Goal: Task Accomplishment & Management: Manage account settings

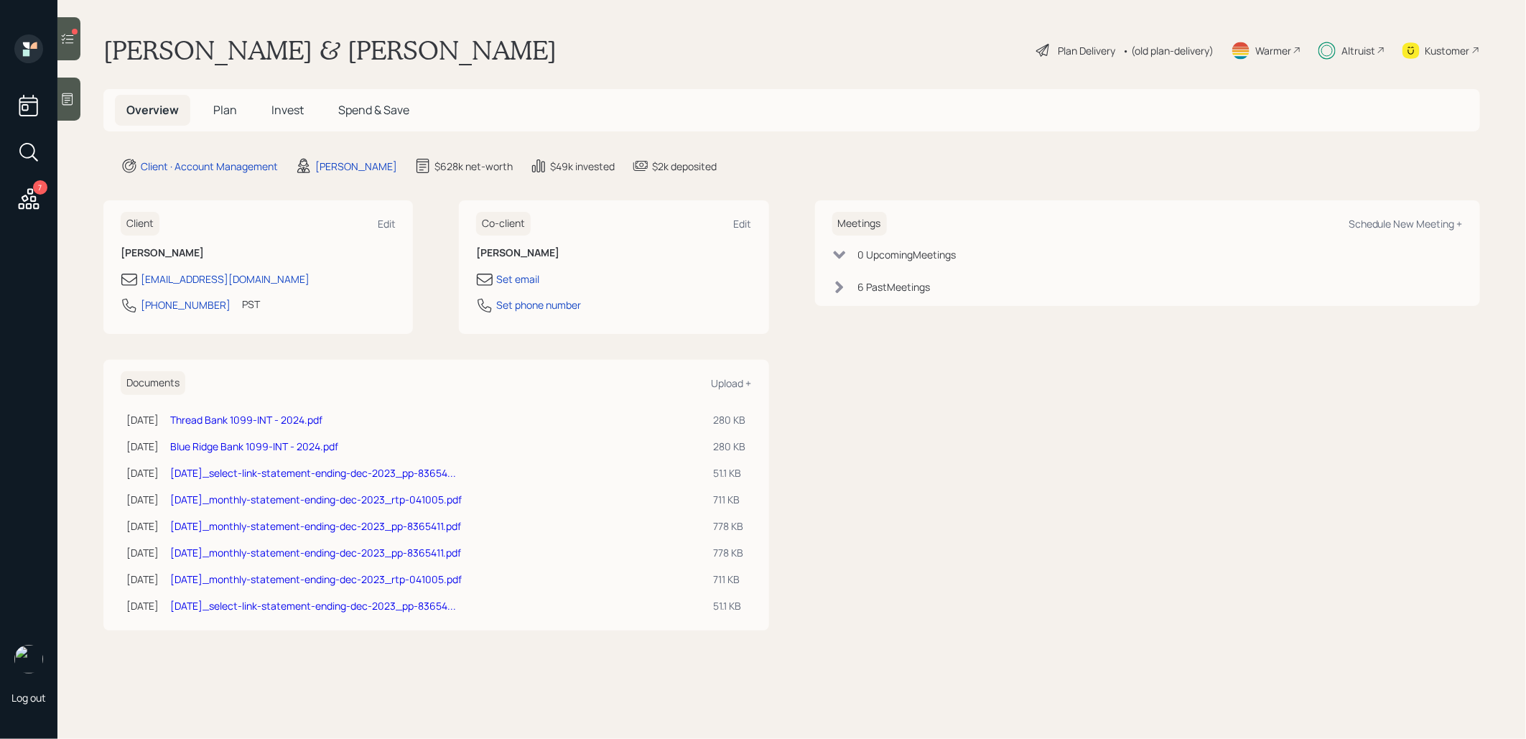
click at [287, 108] on span "Invest" at bounding box center [288, 110] width 32 height 16
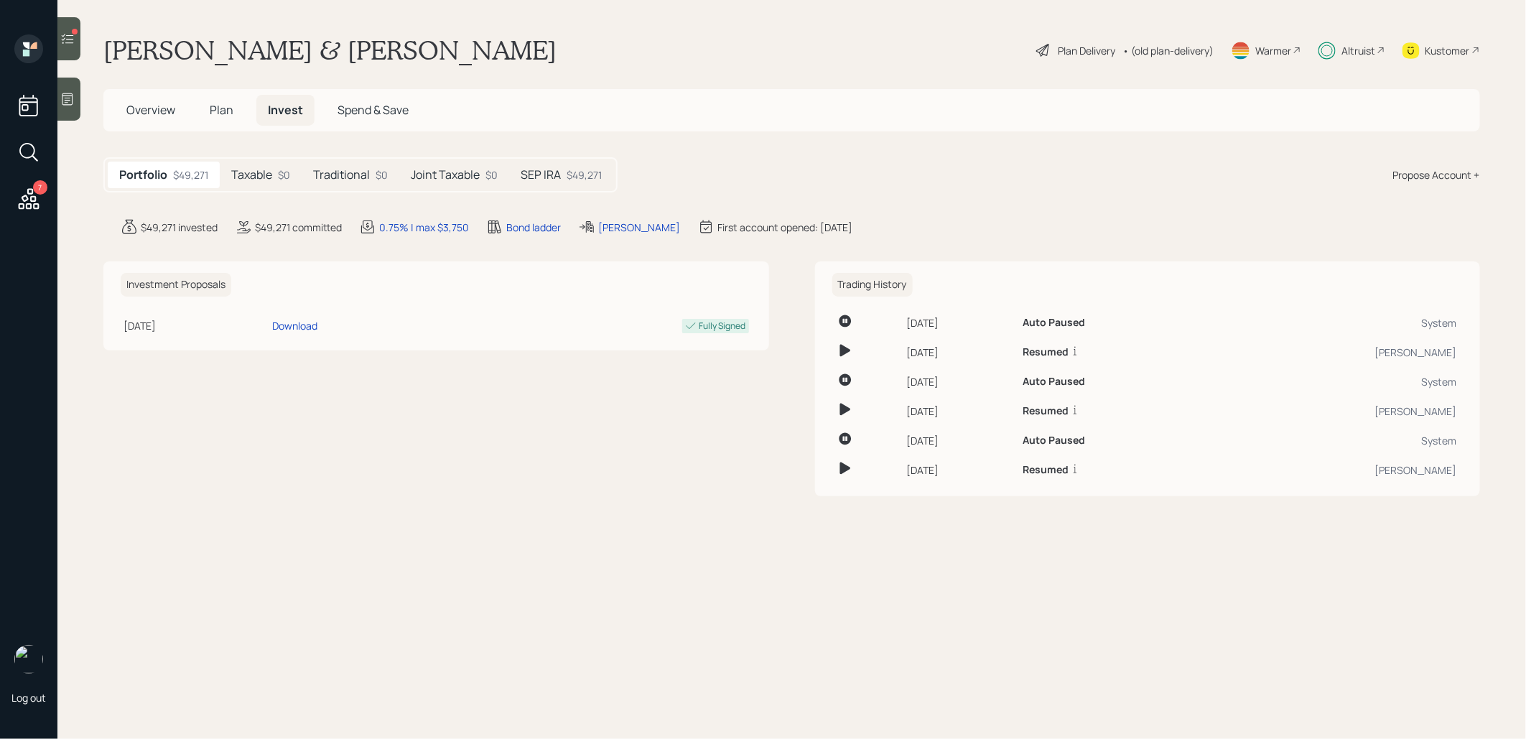
click at [538, 169] on h5 "SEP IRA" at bounding box center [541, 175] width 40 height 14
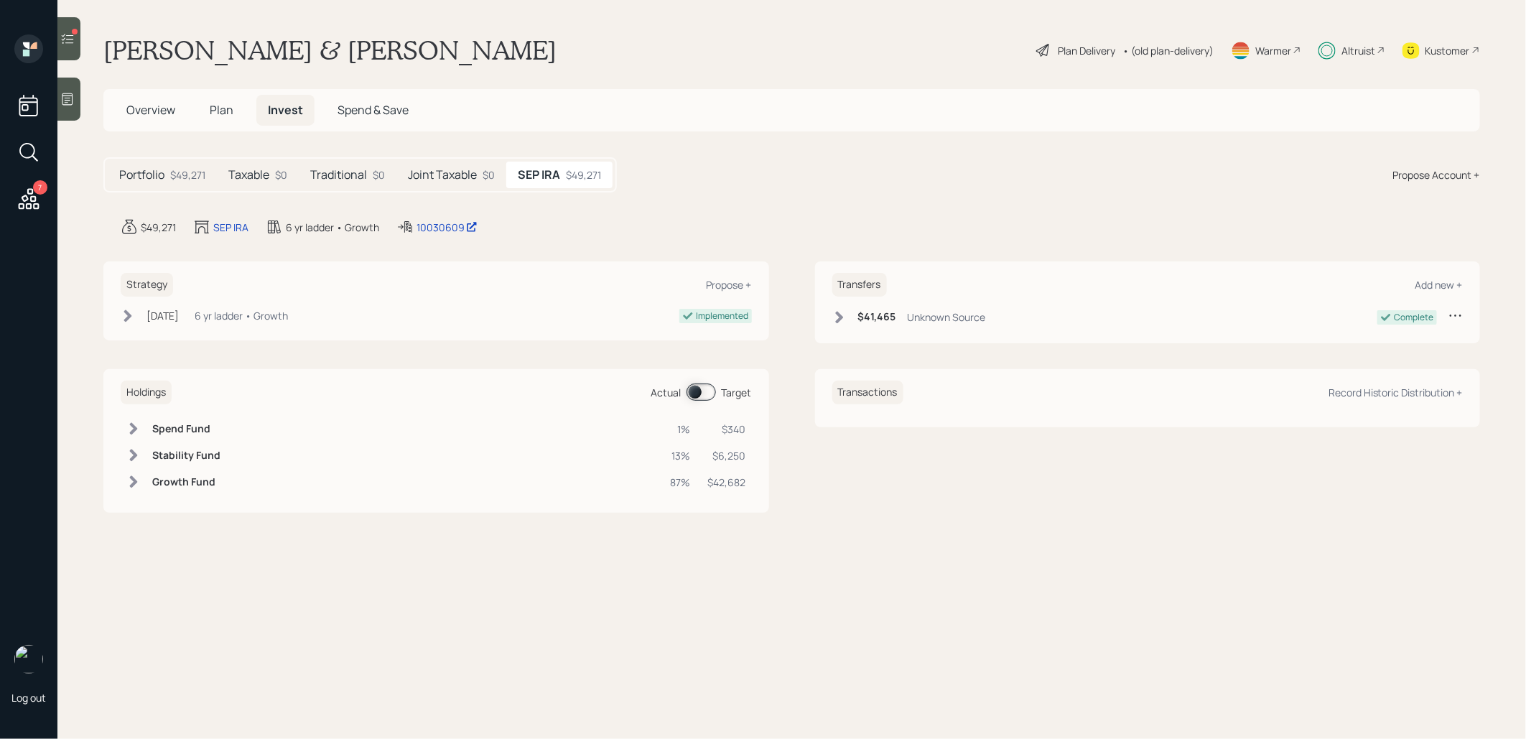
click at [695, 391] on span at bounding box center [701, 392] width 29 height 17
click at [705, 391] on span at bounding box center [701, 392] width 29 height 17
click at [70, 42] on icon at bounding box center [68, 39] width 12 height 10
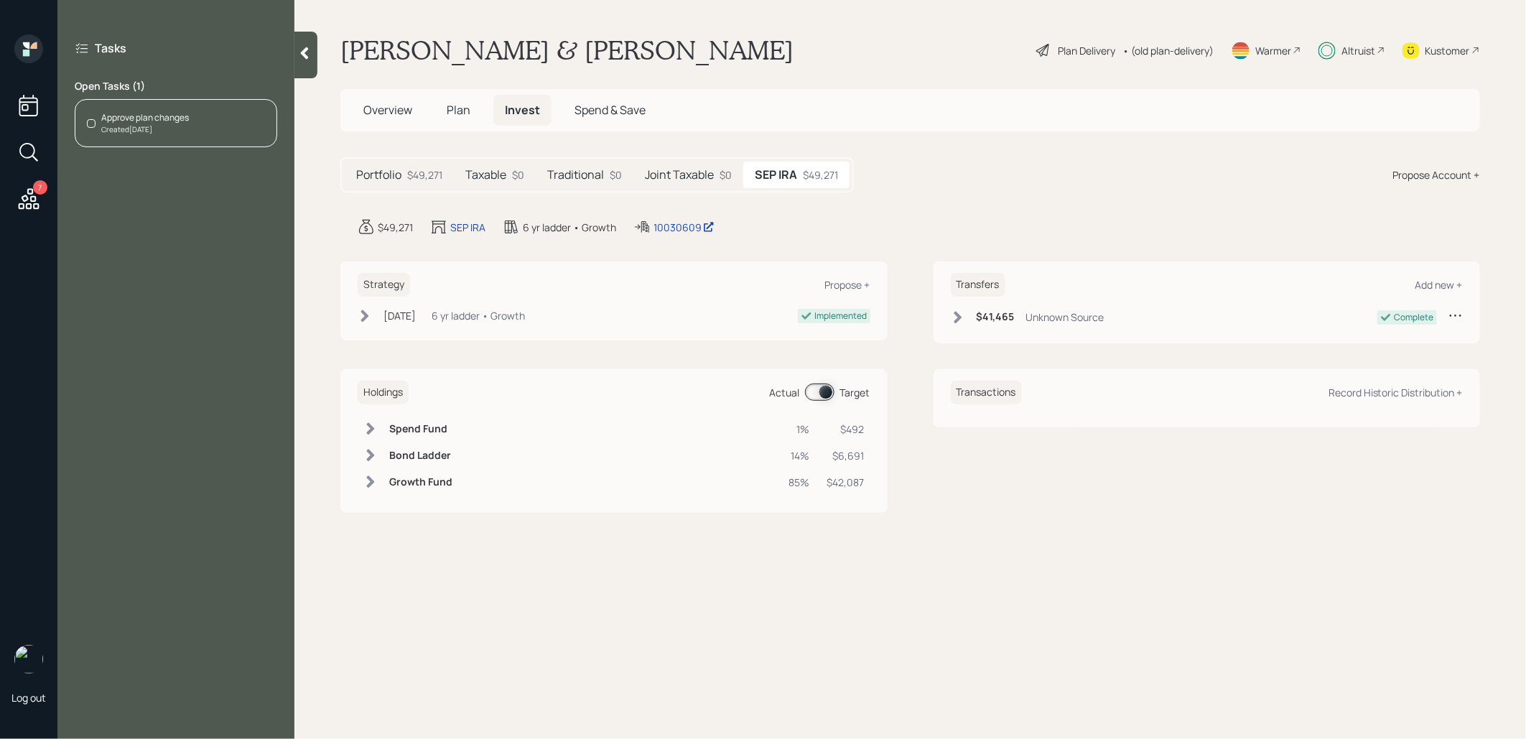
click at [161, 124] on div "Created [DATE]" at bounding box center [145, 129] width 88 height 11
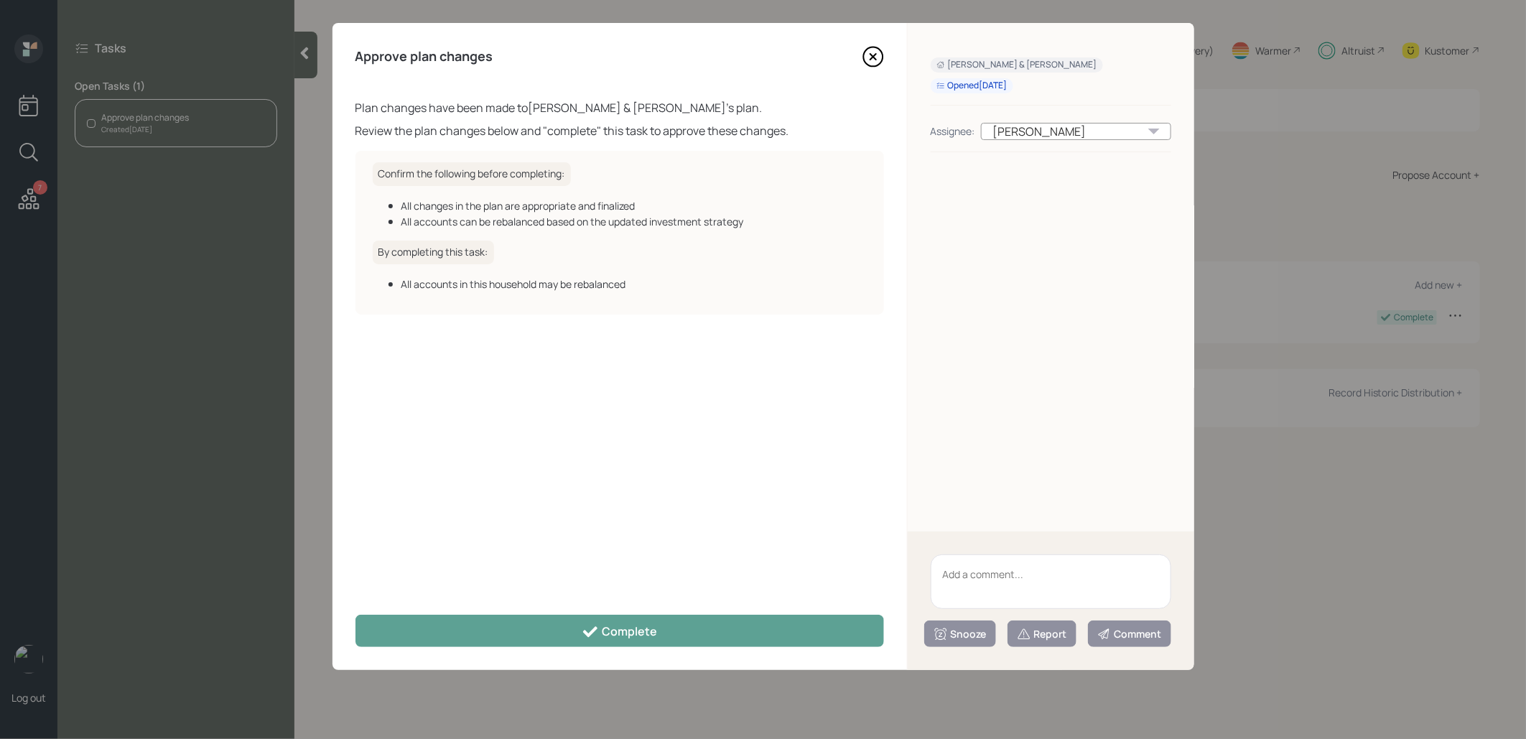
click at [958, 579] on textarea at bounding box center [1051, 582] width 241 height 55
type textarea "he no showed our client review"
click at [951, 639] on div "Snooze" at bounding box center [960, 634] width 53 height 14
click at [952, 603] on button "2 weeks" at bounding box center [960, 603] width 70 height 28
